Goal: Check status: Check status

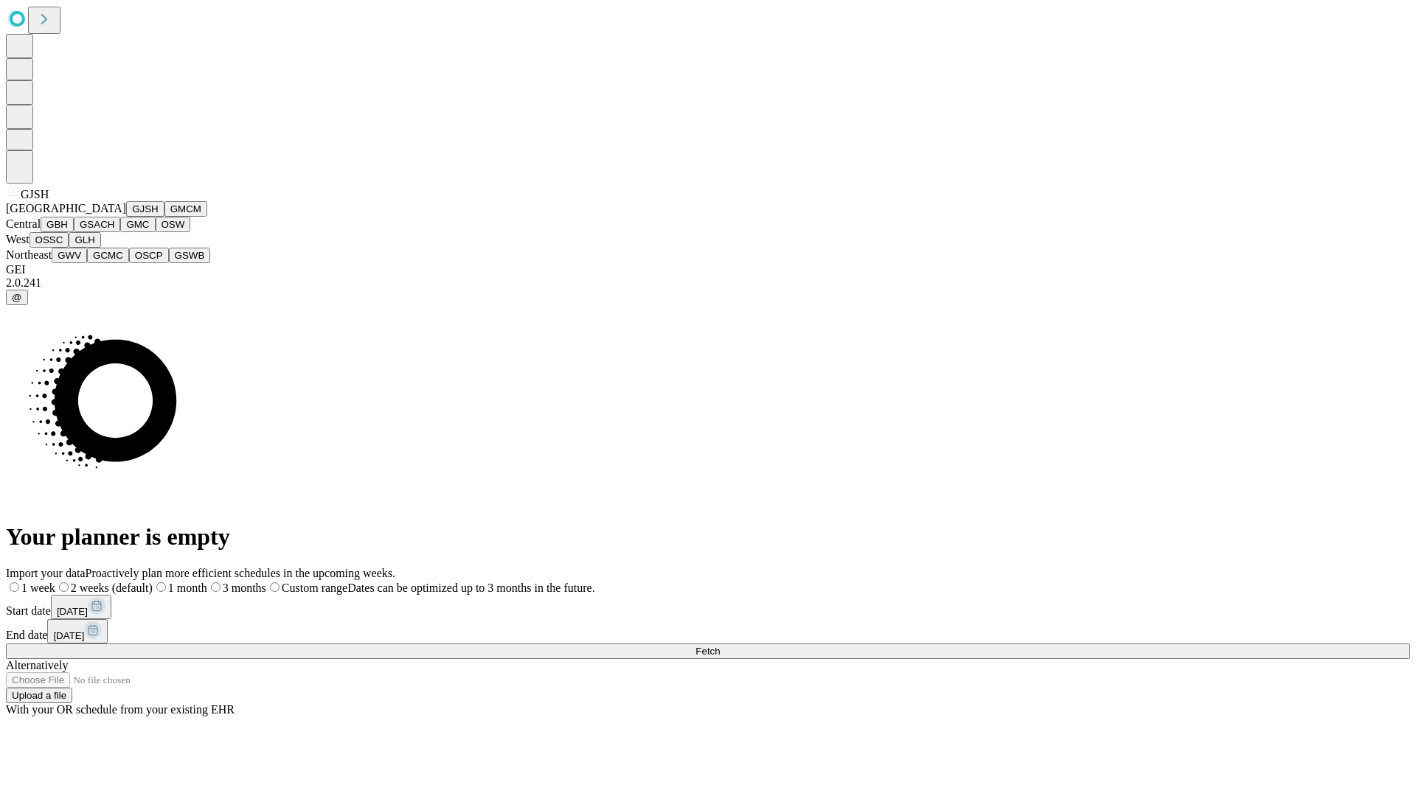
click at [126, 217] on button "GJSH" at bounding box center [145, 208] width 38 height 15
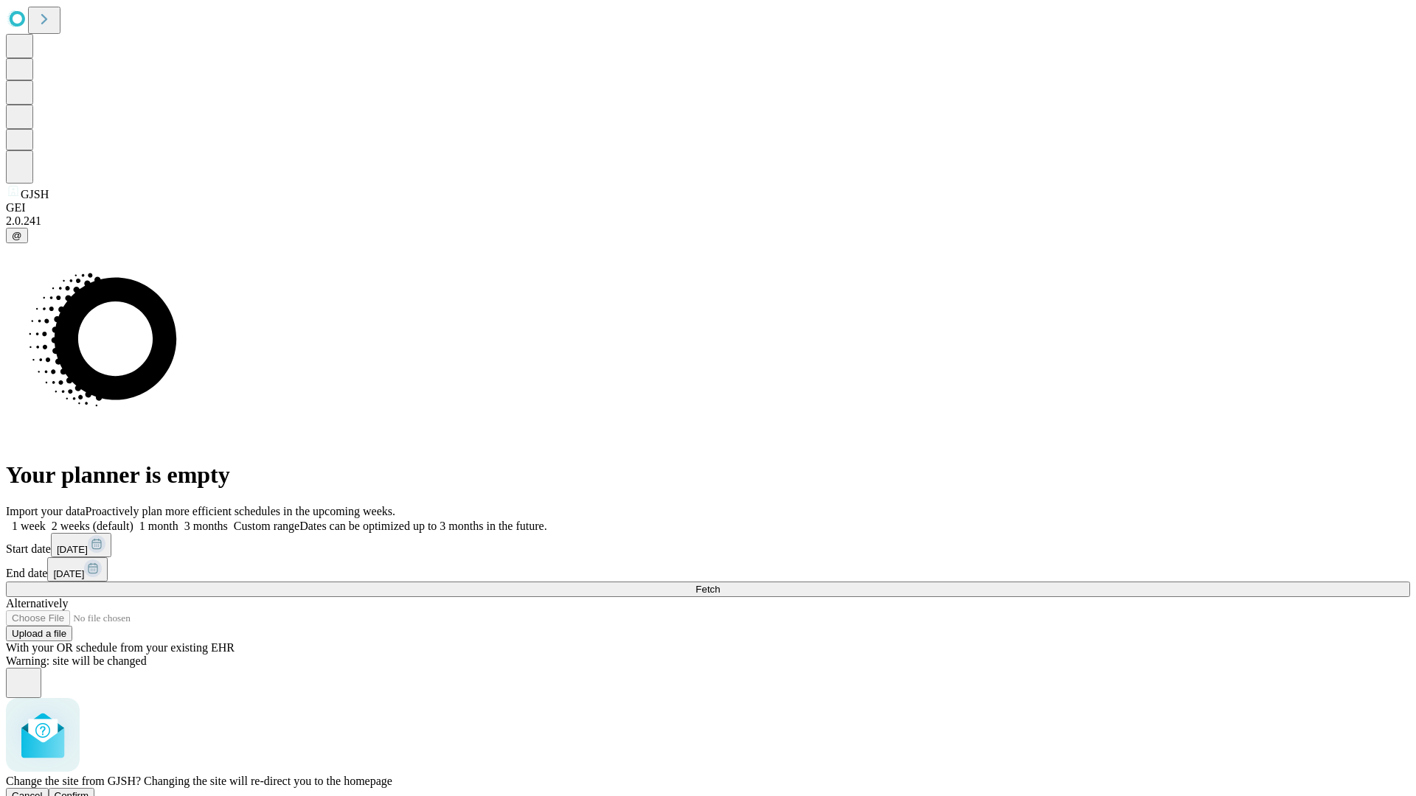
click at [89, 790] on span "Confirm" at bounding box center [72, 795] width 35 height 11
click at [133, 520] on label "2 weeks (default)" at bounding box center [90, 526] width 88 height 13
click at [720, 584] on span "Fetch" at bounding box center [707, 589] width 24 height 11
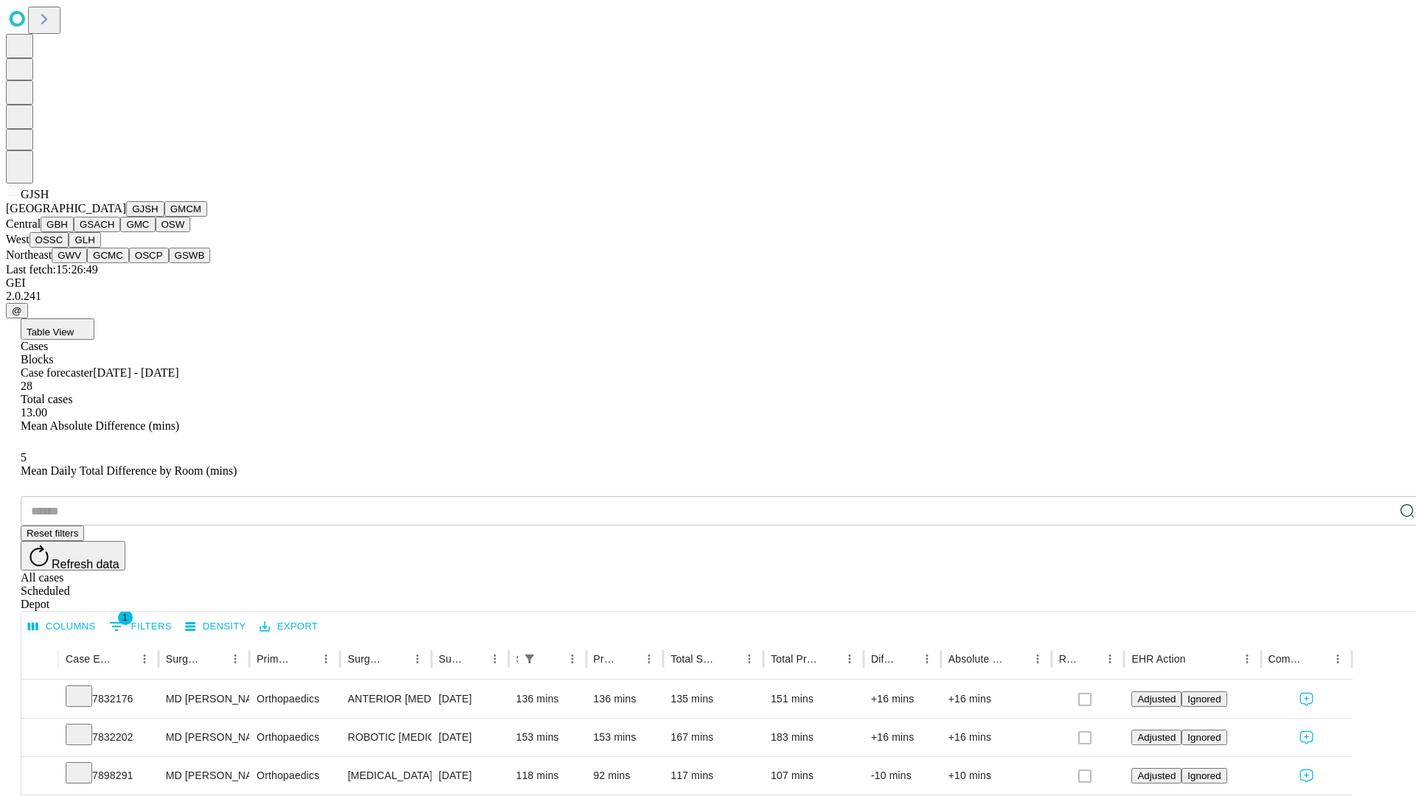
click at [164, 217] on button "GMCM" at bounding box center [185, 208] width 43 height 15
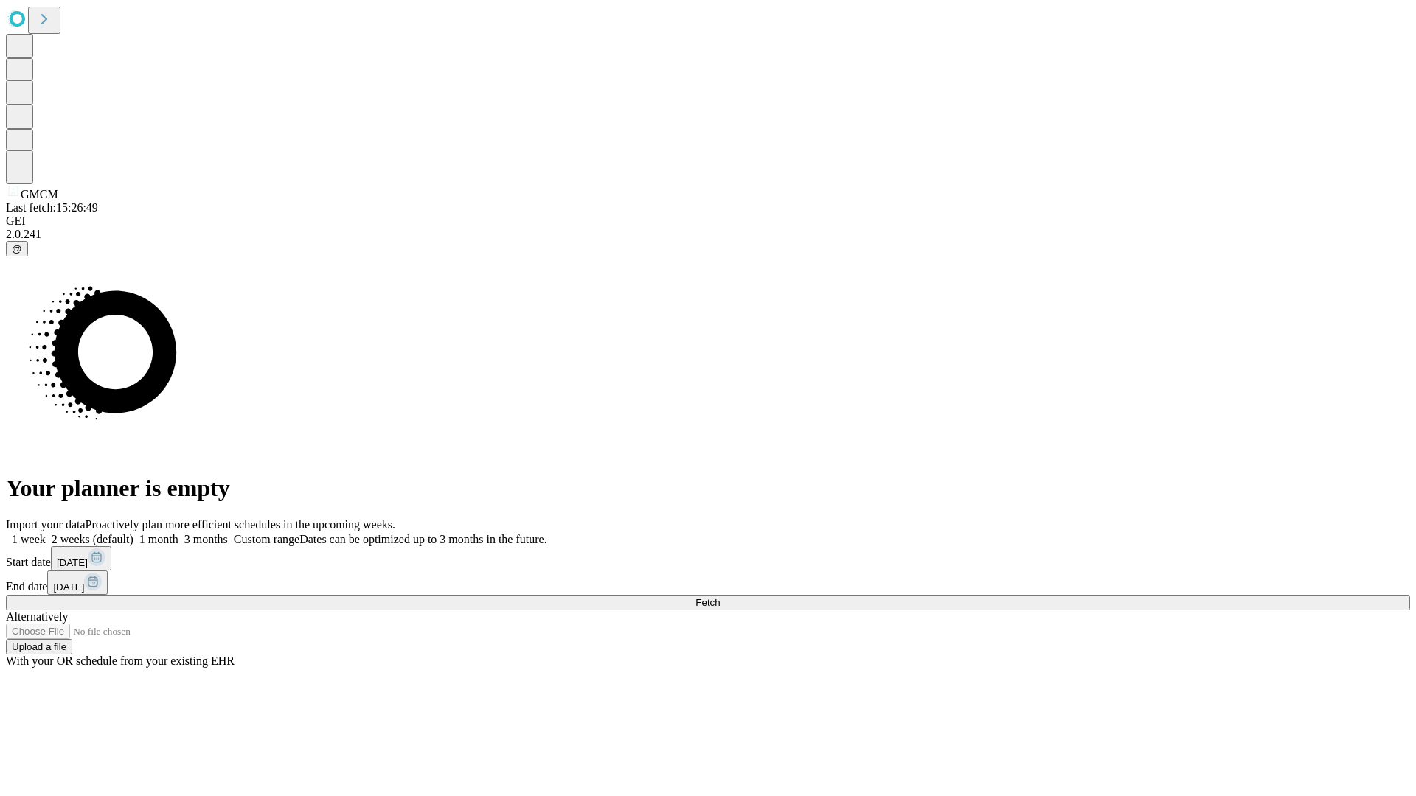
click at [133, 533] on label "2 weeks (default)" at bounding box center [90, 539] width 88 height 13
click at [720, 597] on span "Fetch" at bounding box center [707, 602] width 24 height 11
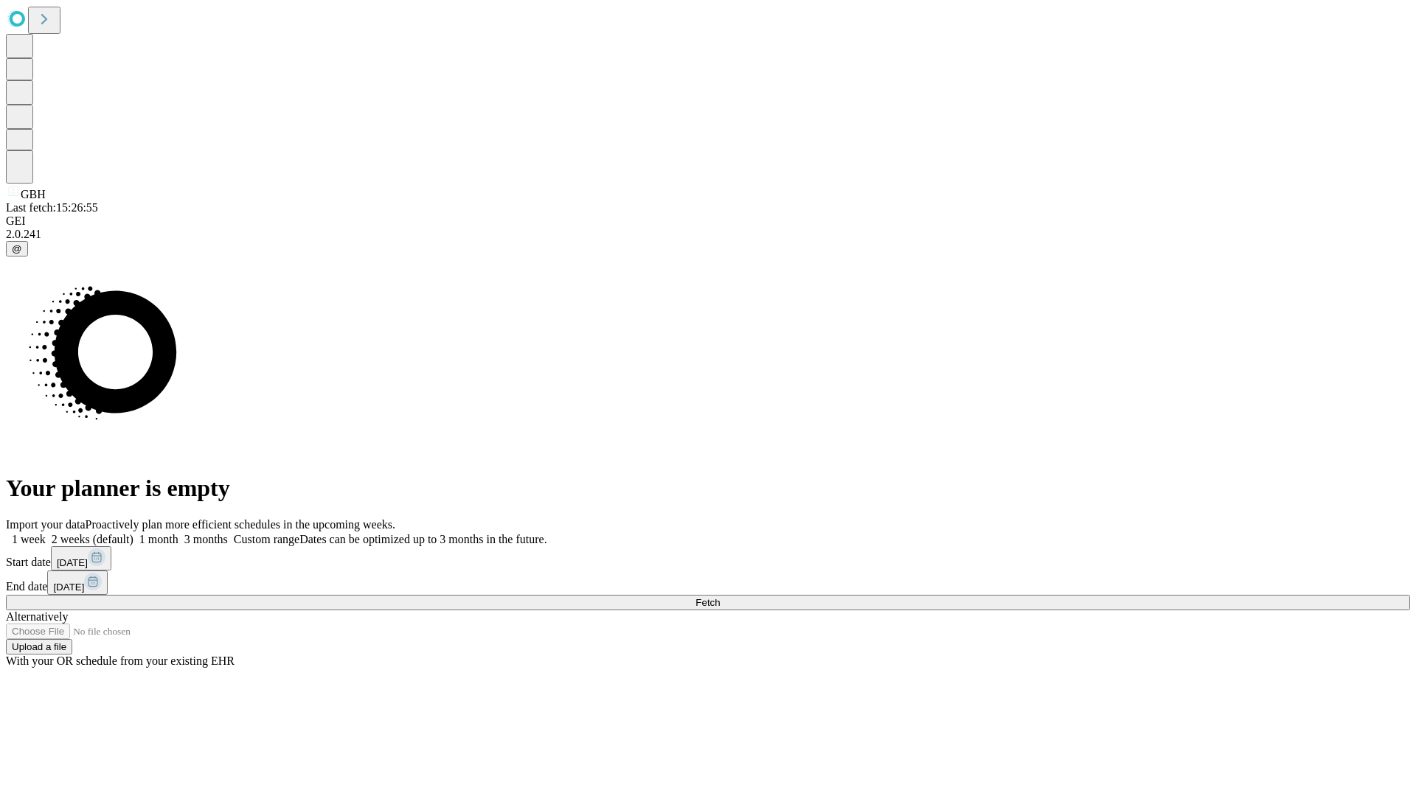
click at [133, 533] on label "2 weeks (default)" at bounding box center [90, 539] width 88 height 13
click at [720, 597] on span "Fetch" at bounding box center [707, 602] width 24 height 11
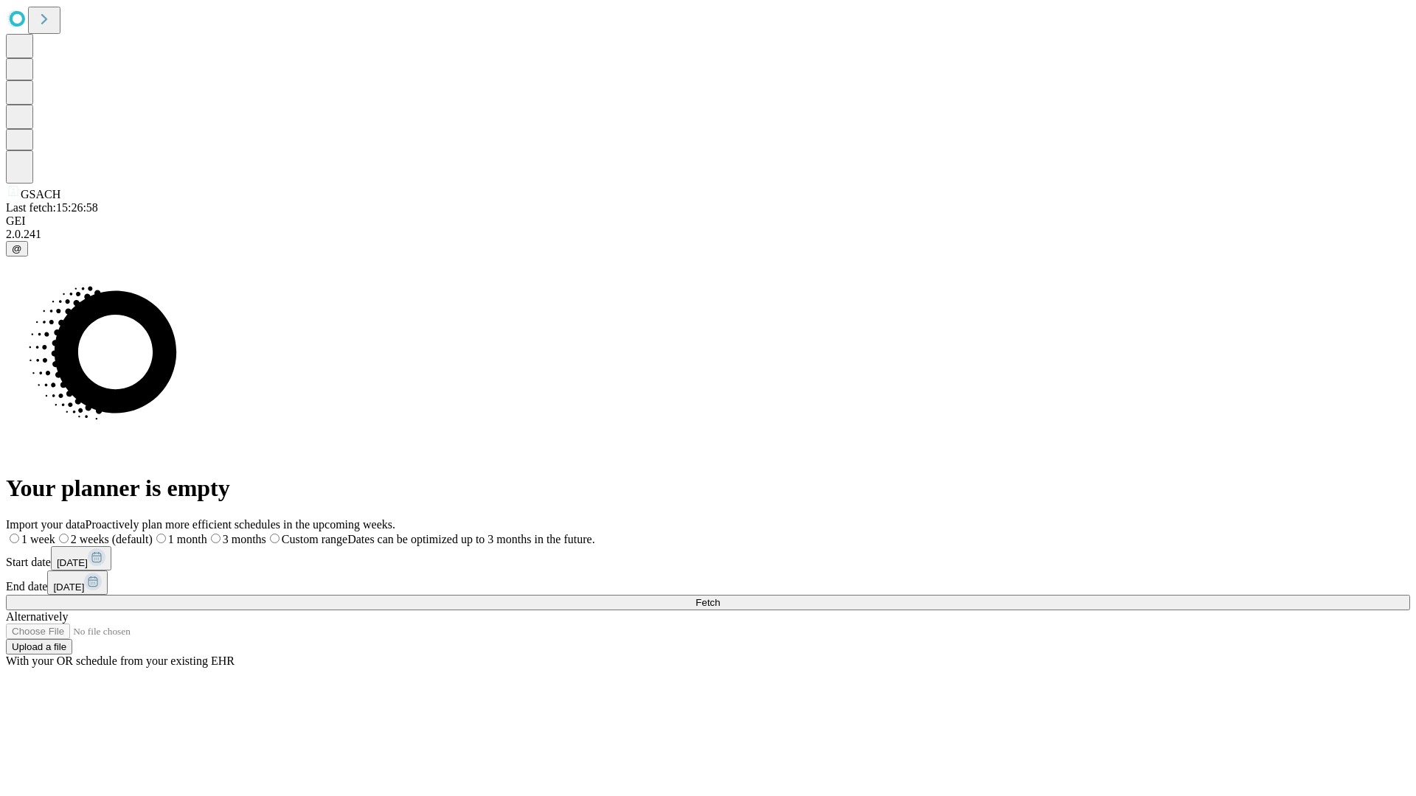
click at [153, 533] on label "2 weeks (default)" at bounding box center [103, 539] width 97 height 13
click at [720, 597] on span "Fetch" at bounding box center [707, 602] width 24 height 11
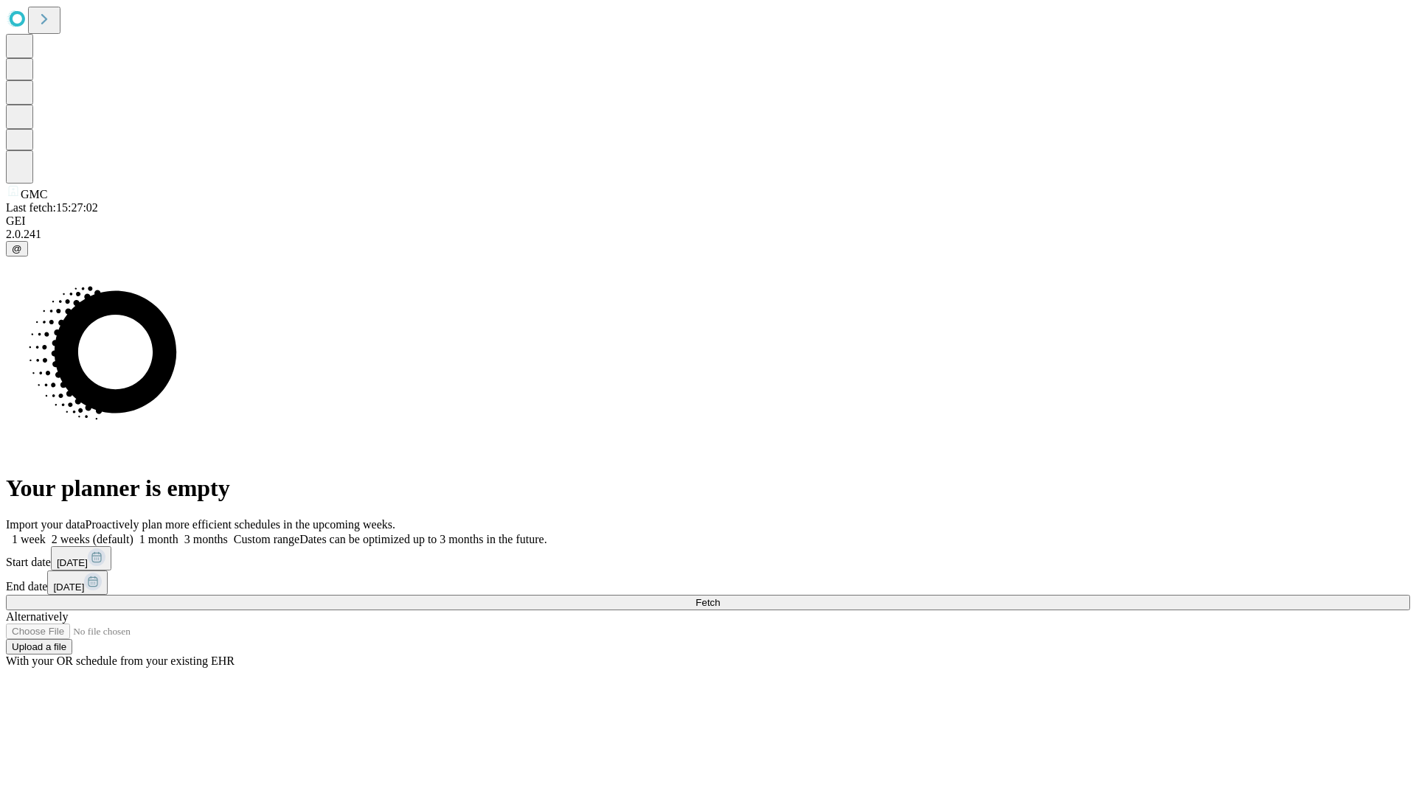
click at [133, 533] on label "2 weeks (default)" at bounding box center [90, 539] width 88 height 13
click at [720, 597] on span "Fetch" at bounding box center [707, 602] width 24 height 11
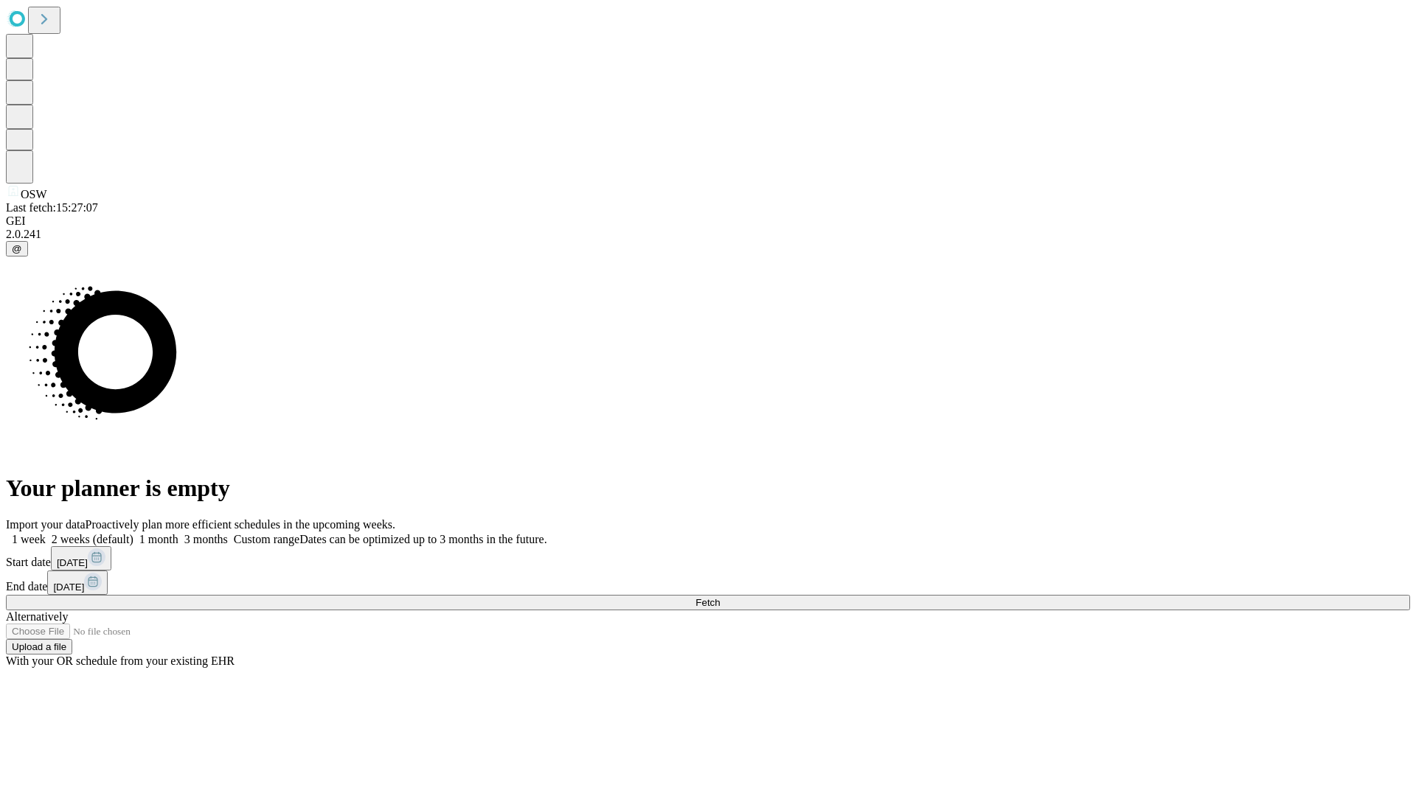
click at [133, 533] on label "2 weeks (default)" at bounding box center [90, 539] width 88 height 13
click at [720, 597] on span "Fetch" at bounding box center [707, 602] width 24 height 11
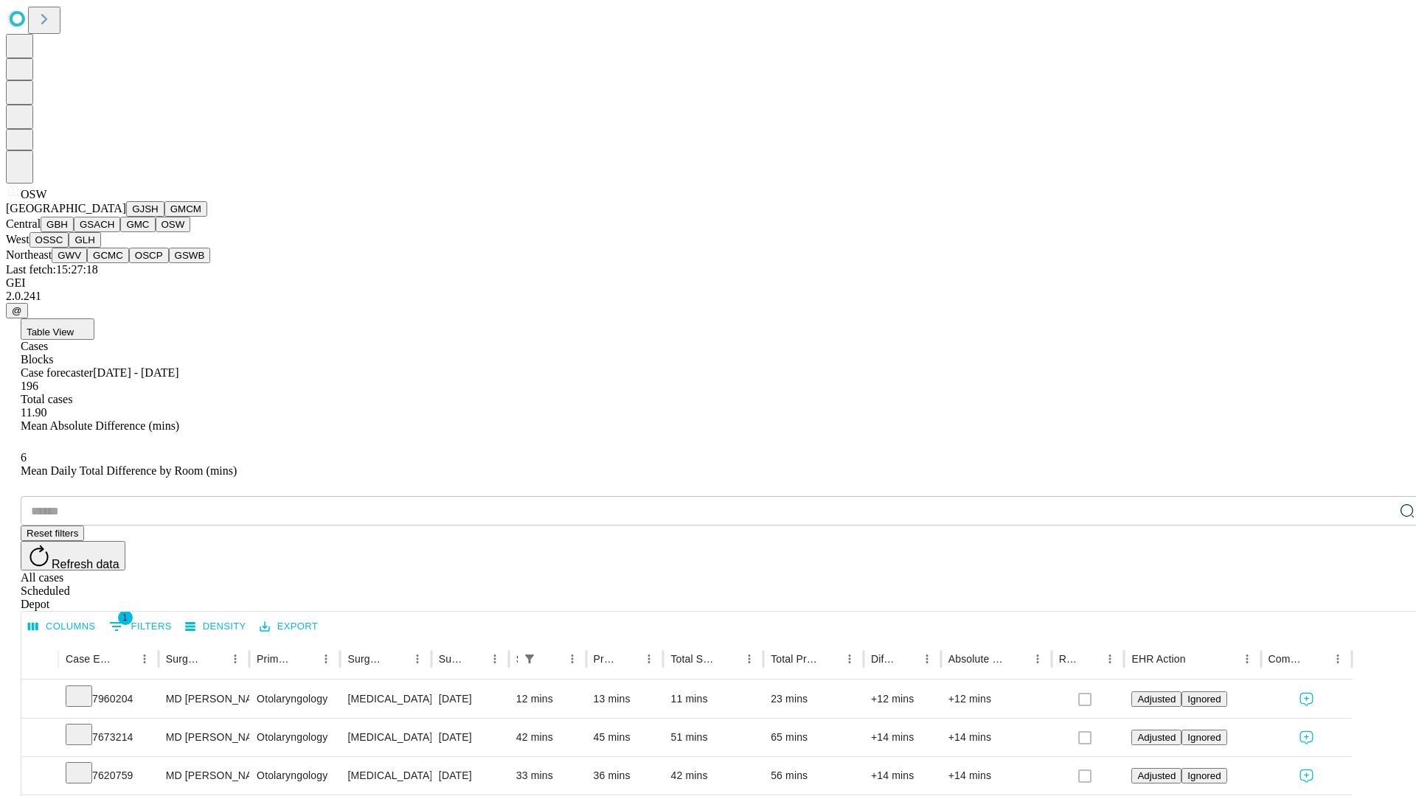
click at [69, 248] on button "OSSC" at bounding box center [49, 239] width 40 height 15
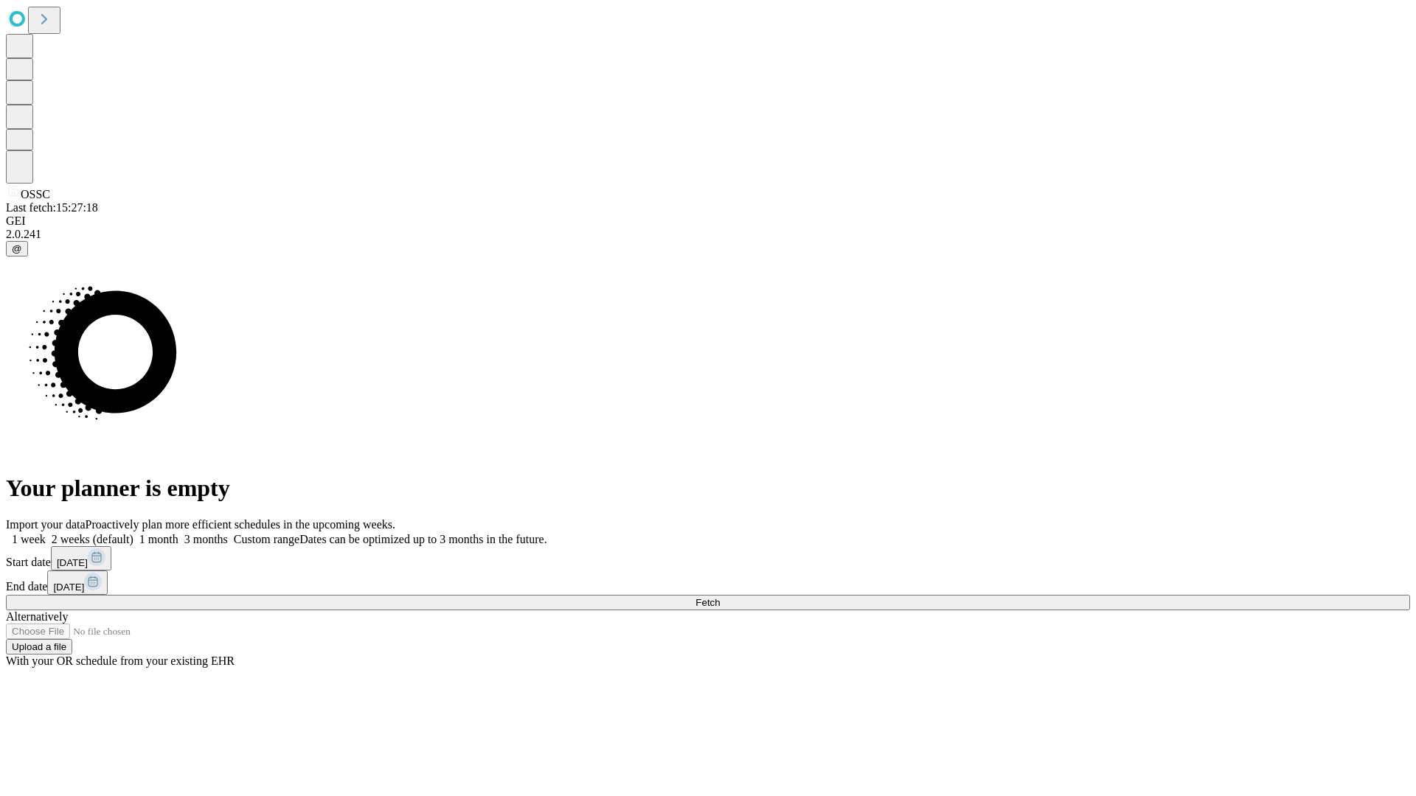
click at [133, 533] on label "2 weeks (default)" at bounding box center [90, 539] width 88 height 13
click at [720, 597] on span "Fetch" at bounding box center [707, 602] width 24 height 11
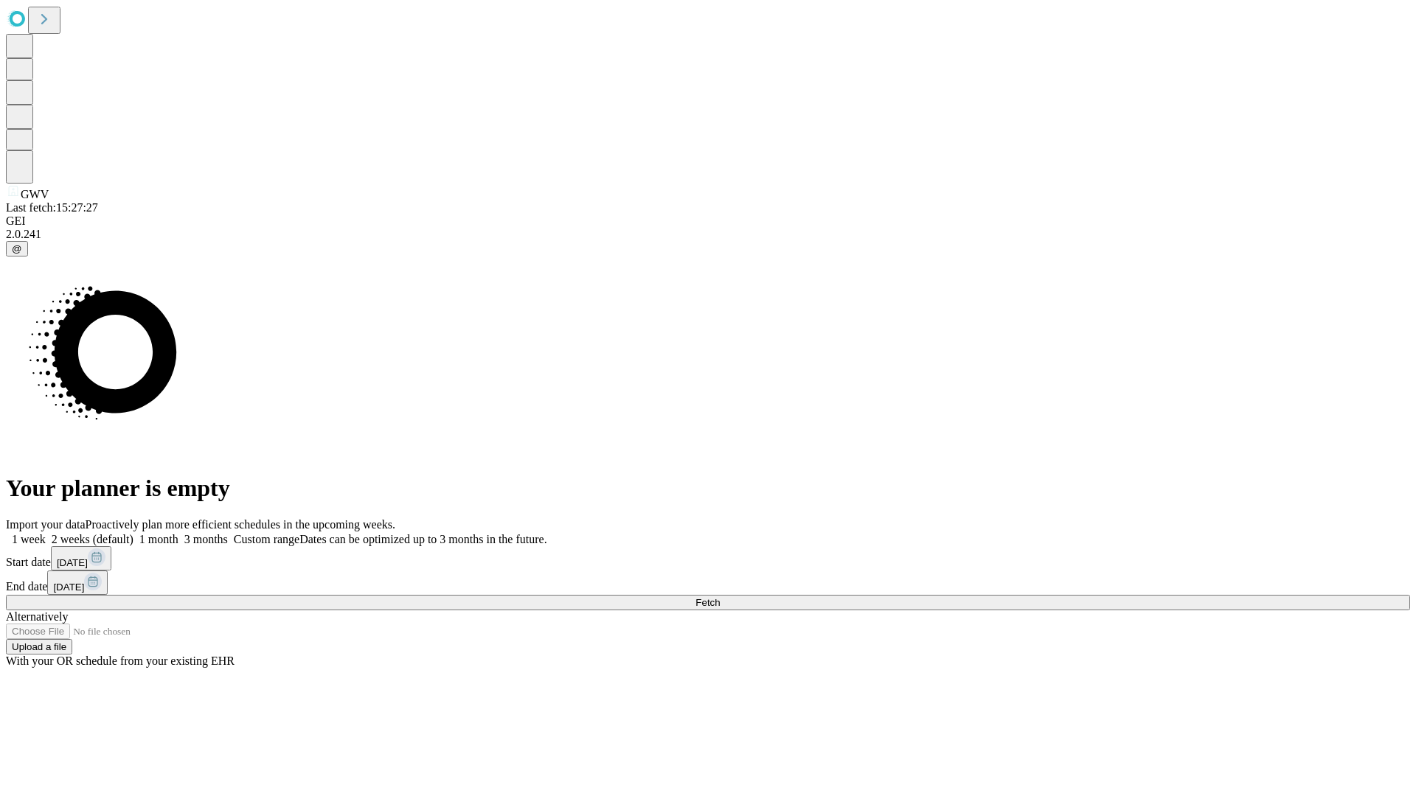
click at [133, 533] on label "2 weeks (default)" at bounding box center [90, 539] width 88 height 13
click at [720, 597] on span "Fetch" at bounding box center [707, 602] width 24 height 11
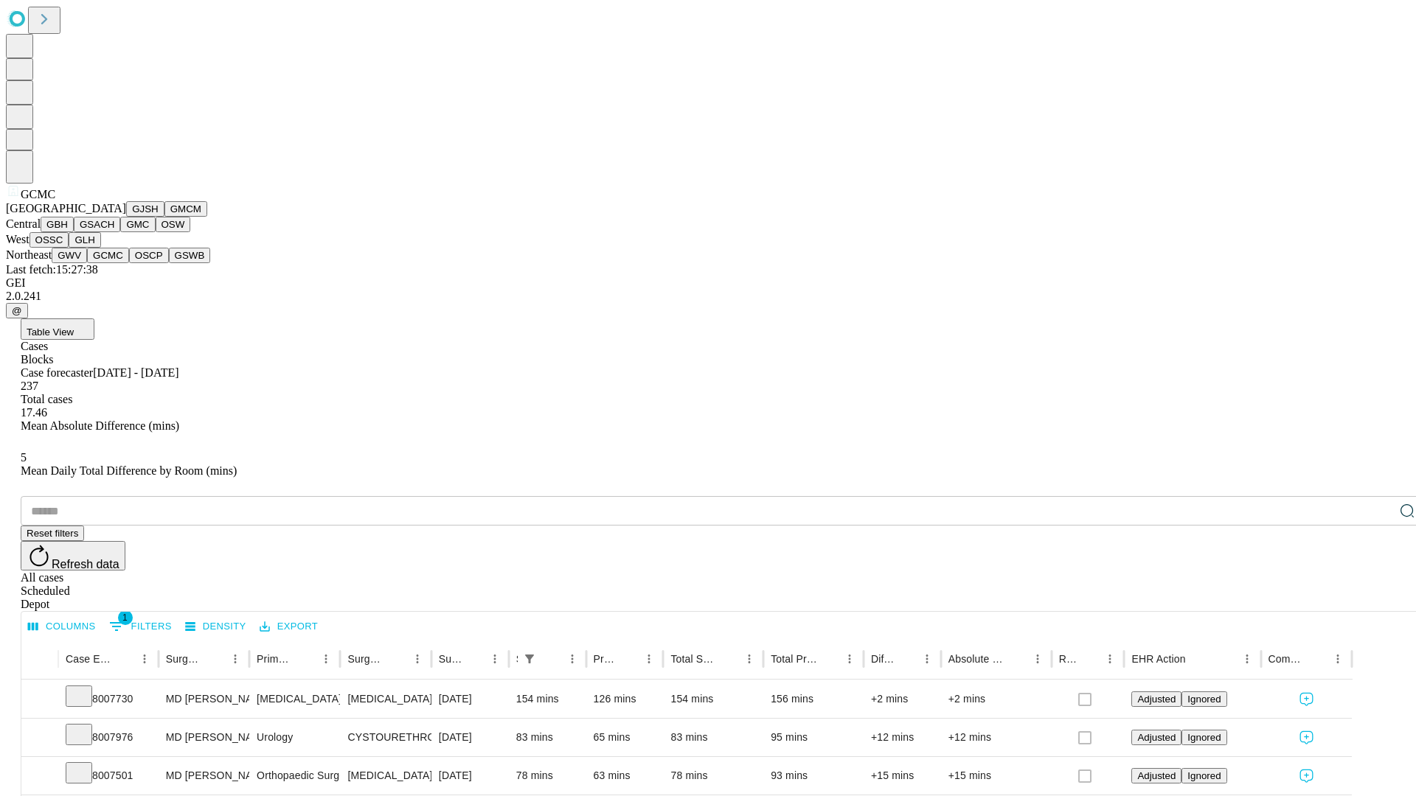
click at [129, 263] on button "OSCP" at bounding box center [149, 255] width 40 height 15
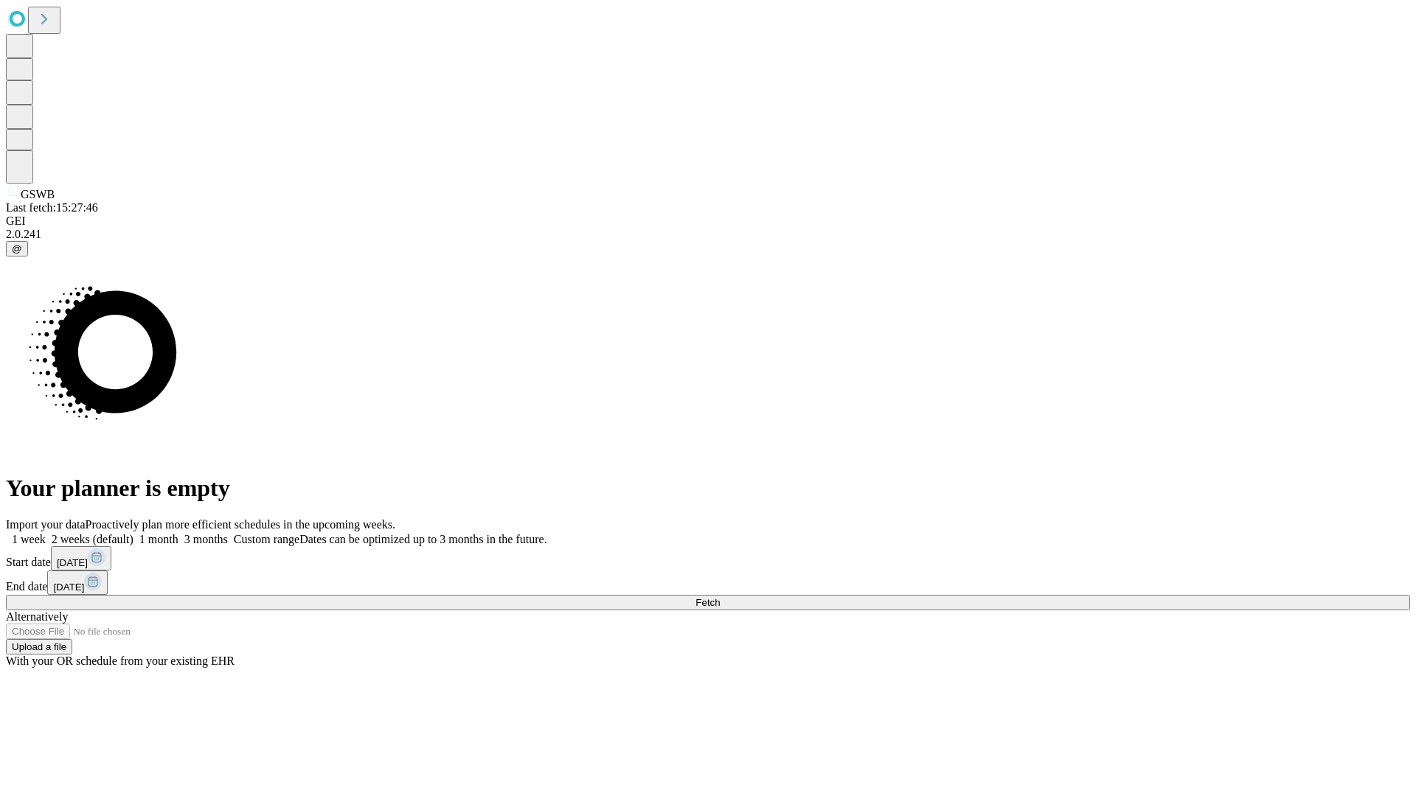
click at [133, 533] on label "2 weeks (default)" at bounding box center [90, 539] width 88 height 13
click at [720, 597] on span "Fetch" at bounding box center [707, 602] width 24 height 11
